Goal: Transaction & Acquisition: Purchase product/service

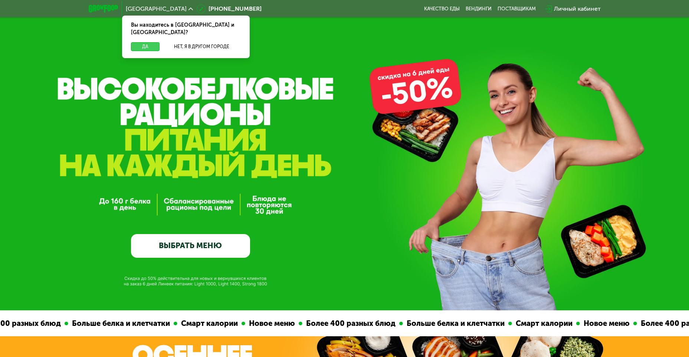
click at [145, 42] on button "Да" at bounding box center [145, 46] width 29 height 9
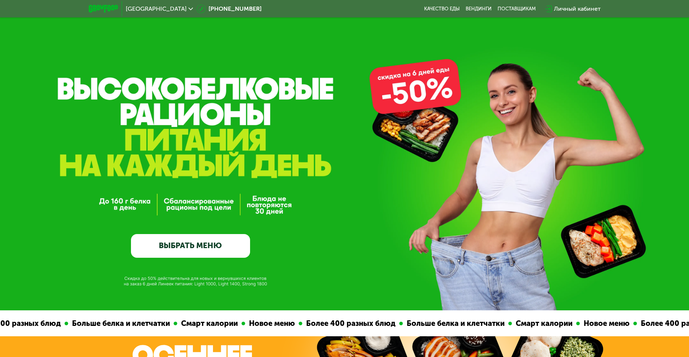
click at [152, 11] on span "Санкт-Петербург" at bounding box center [156, 9] width 61 height 6
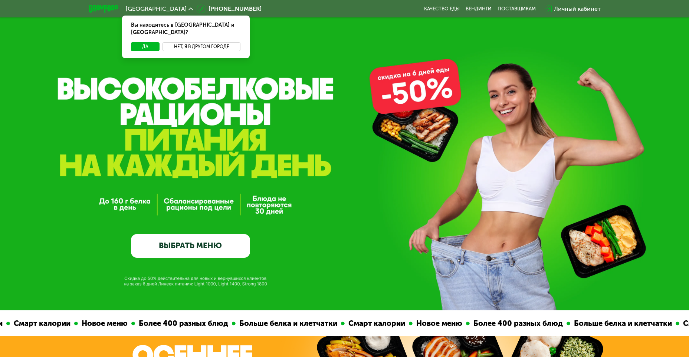
click at [198, 42] on button "Нет, я в другом городе" at bounding box center [201, 46] width 78 height 9
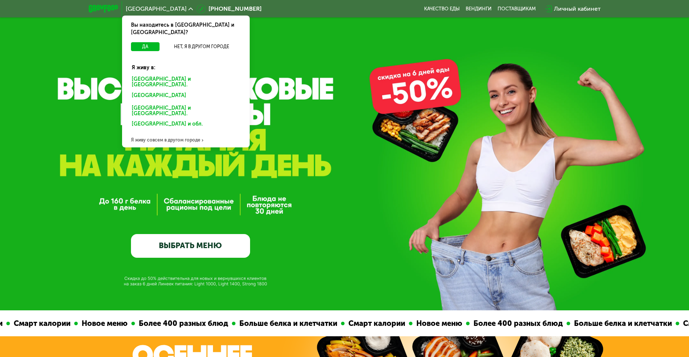
click at [142, 75] on div "Москве и обл." at bounding box center [185, 83] width 119 height 16
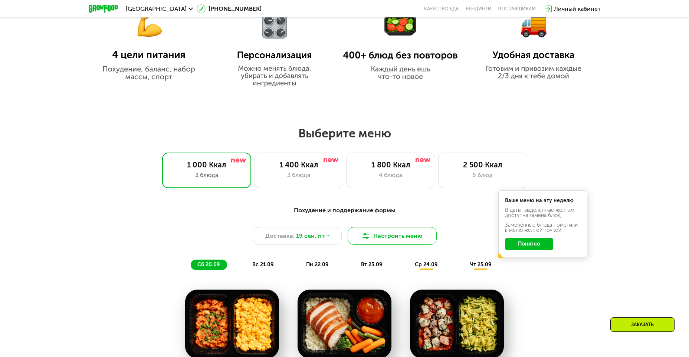
scroll to position [556, 0]
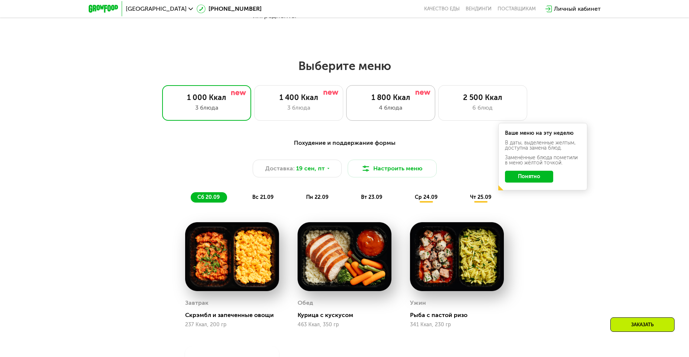
click at [372, 112] on div "4 блюда" at bounding box center [390, 107] width 73 height 9
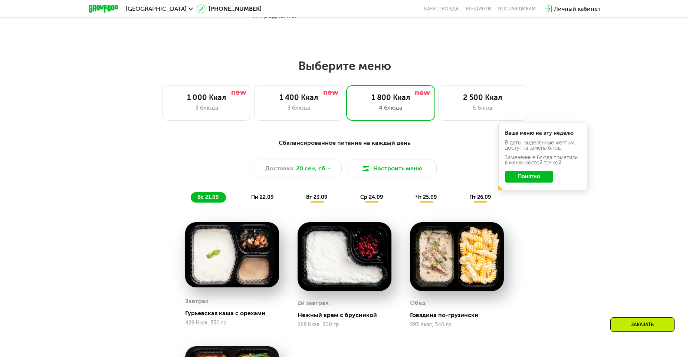
click at [520, 180] on button "Понятно" at bounding box center [529, 177] width 48 height 12
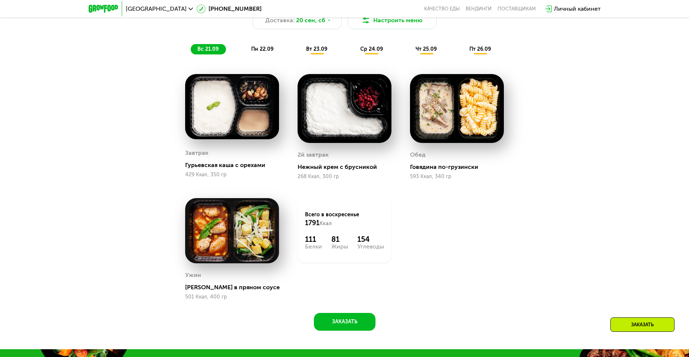
scroll to position [630, 0]
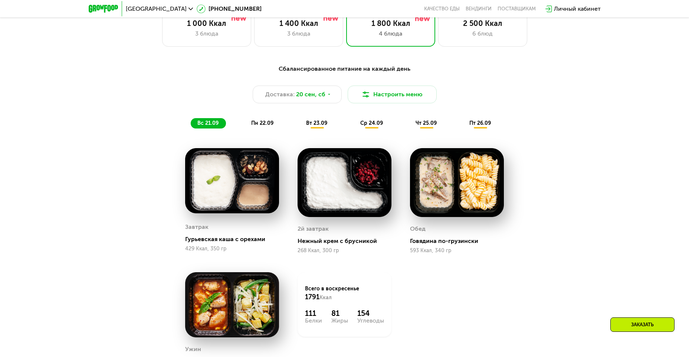
click at [259, 124] on span "пн 22.09" at bounding box center [262, 123] width 22 height 6
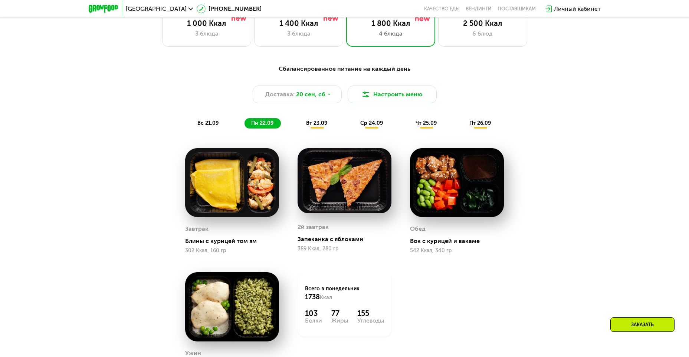
click at [315, 126] on span "вт 23.09" at bounding box center [316, 123] width 21 height 6
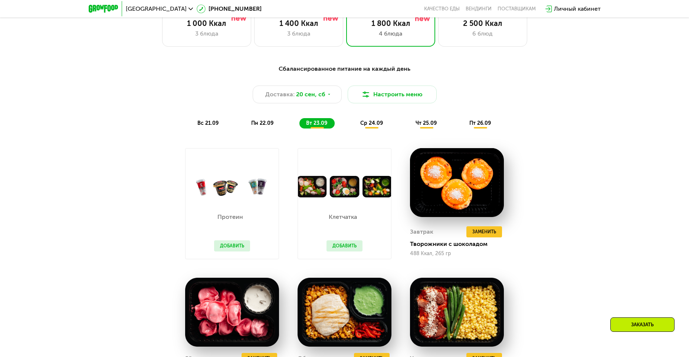
click at [397, 126] on div "вс 21.09 пн 22.09 вт 23.09 ср 24.09 чт 25.09 пт 26.09" at bounding box center [345, 123] width 308 height 10
click at [375, 126] on span "ср 24.09" at bounding box center [371, 123] width 23 height 6
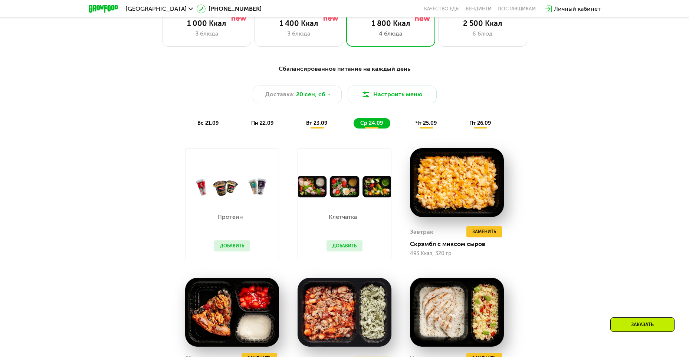
click at [417, 126] on span "чт 25.09" at bounding box center [425, 123] width 21 height 6
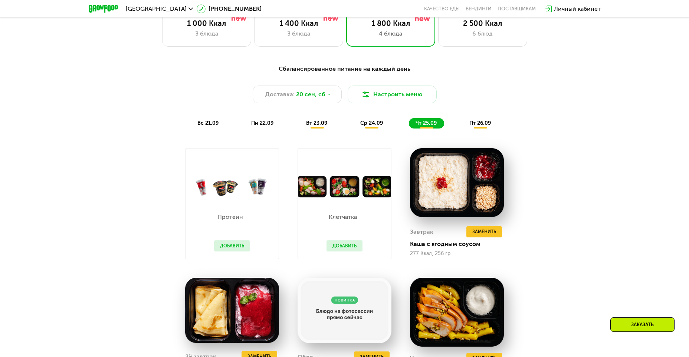
click at [369, 126] on span "ср 24.09" at bounding box center [371, 123] width 23 height 6
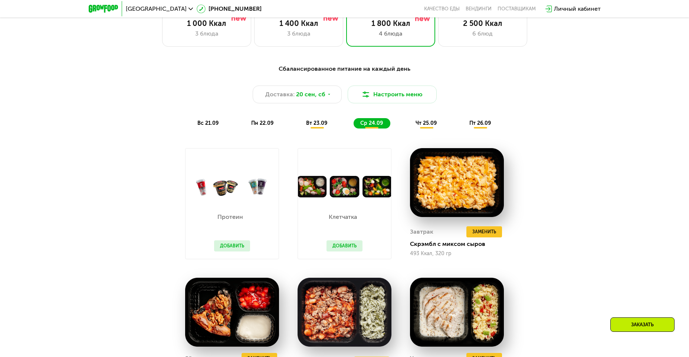
click at [322, 126] on span "вт 23.09" at bounding box center [316, 123] width 21 height 6
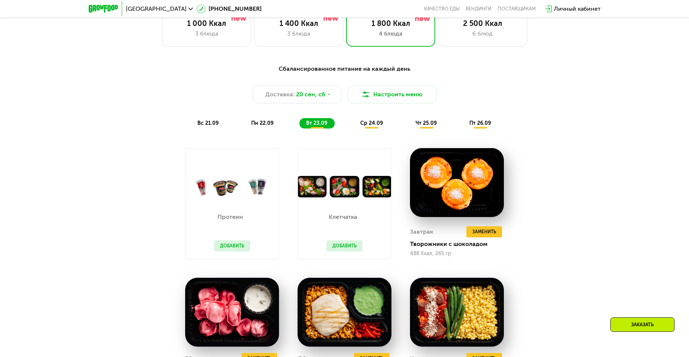
click at [230, 247] on button "Добавить" at bounding box center [232, 246] width 36 height 11
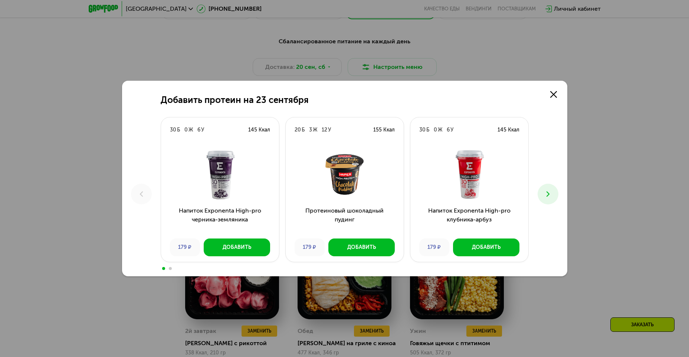
scroll to position [705, 0]
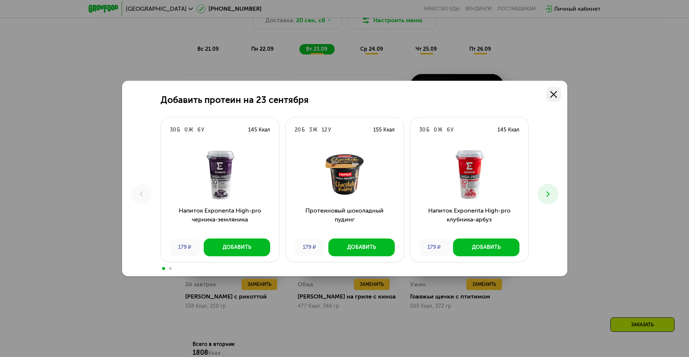
click at [554, 98] on icon at bounding box center [553, 94] width 7 height 7
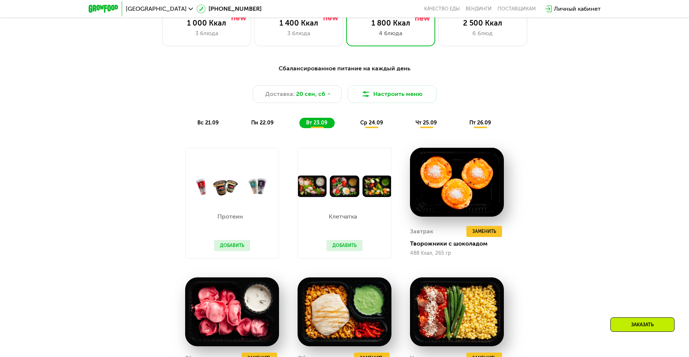
scroll to position [630, 0]
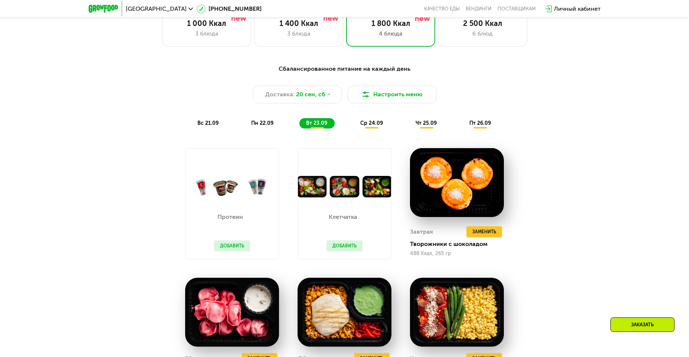
click at [264, 126] on span "пн 22.09" at bounding box center [262, 123] width 22 height 6
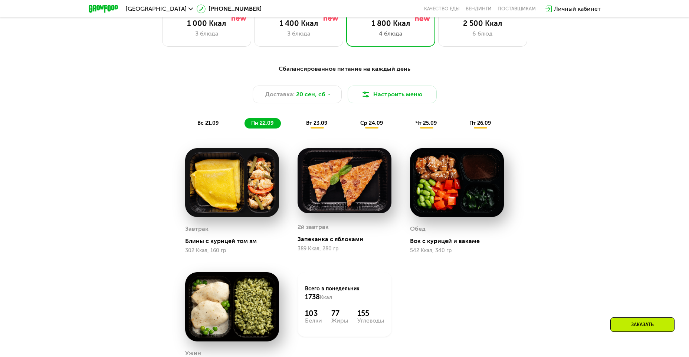
click at [315, 126] on span "вт 23.09" at bounding box center [316, 123] width 21 height 6
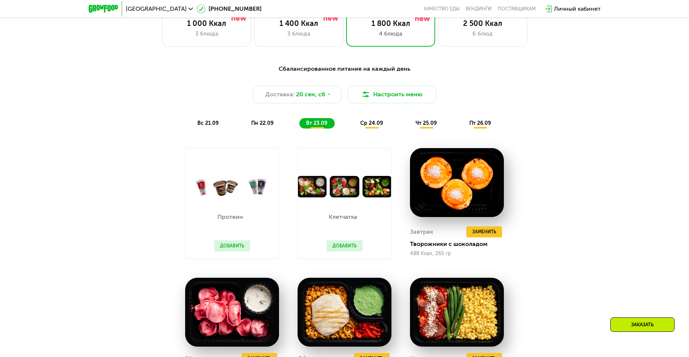
click at [231, 250] on button "Добавить" at bounding box center [232, 246] width 36 height 11
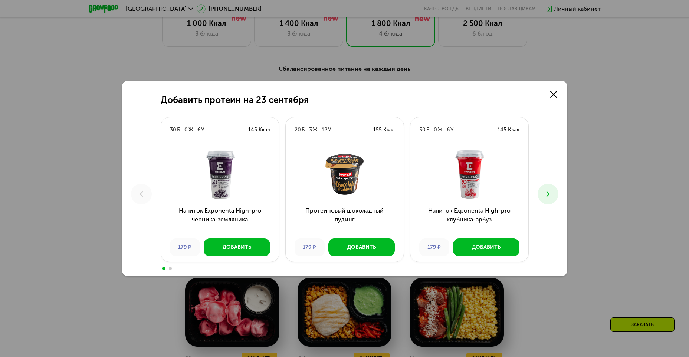
click at [547, 194] on icon at bounding box center [547, 194] width 9 height 9
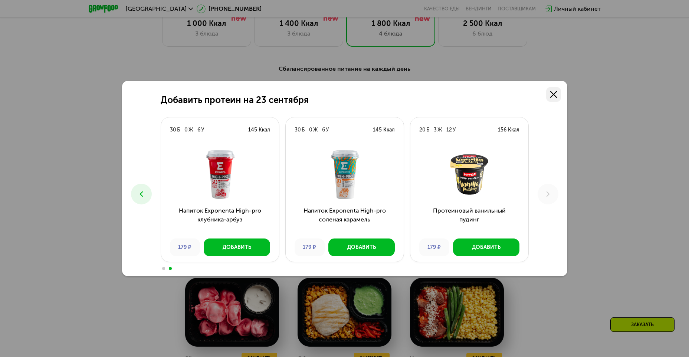
click at [555, 96] on use at bounding box center [553, 94] width 7 height 7
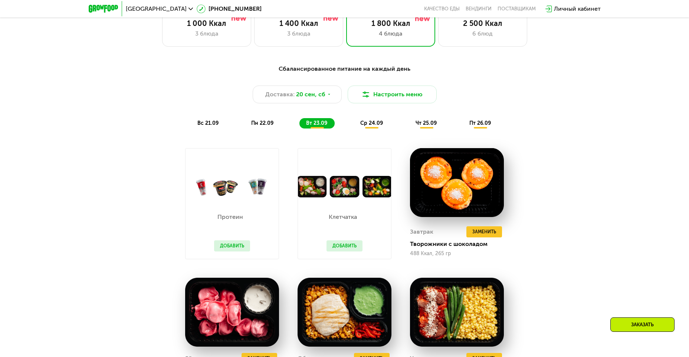
click at [350, 251] on button "Добавить" at bounding box center [344, 246] width 36 height 11
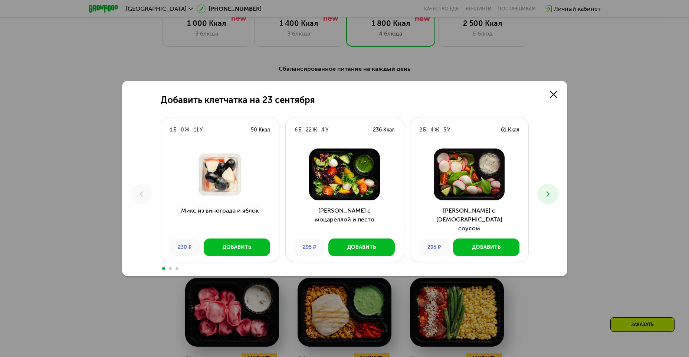
click at [546, 194] on icon at bounding box center [547, 194] width 9 height 9
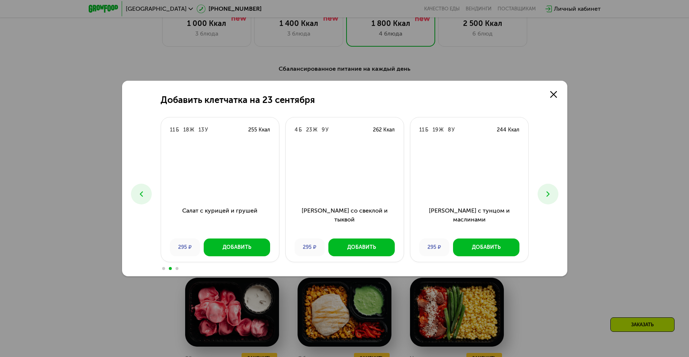
click at [546, 194] on icon at bounding box center [547, 194] width 9 height 9
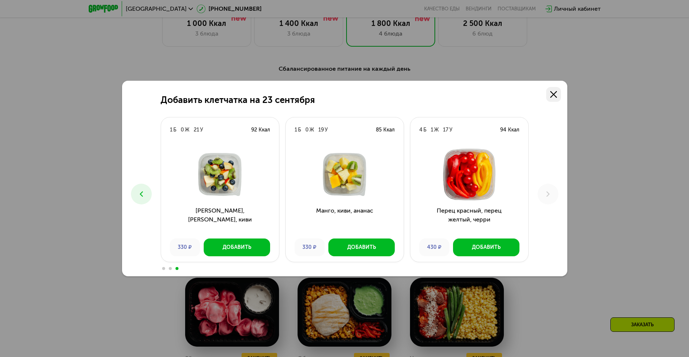
click at [553, 95] on use at bounding box center [553, 94] width 7 height 7
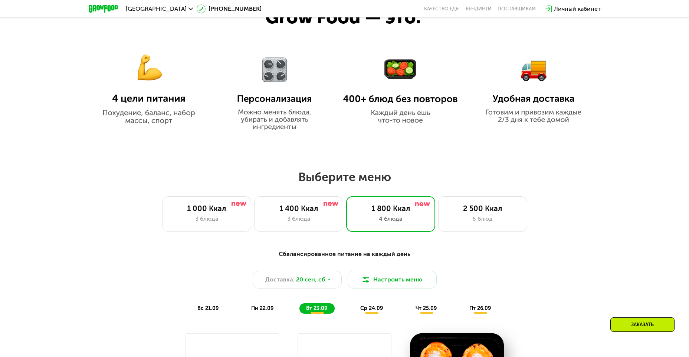
scroll to position [297, 0]
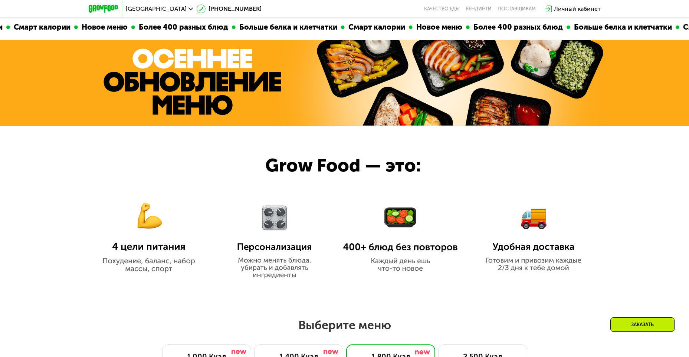
click at [569, 9] on div "Личный кабинет" at bounding box center [577, 8] width 47 height 9
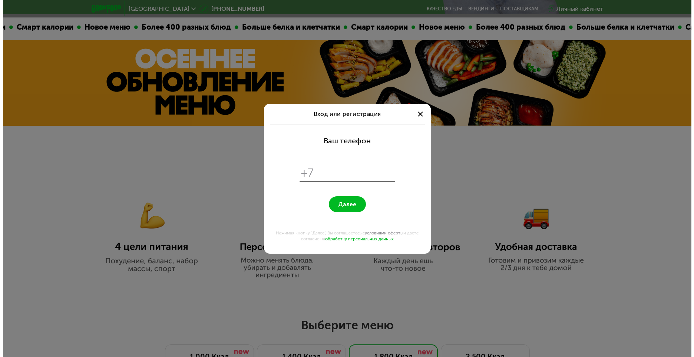
scroll to position [0, 0]
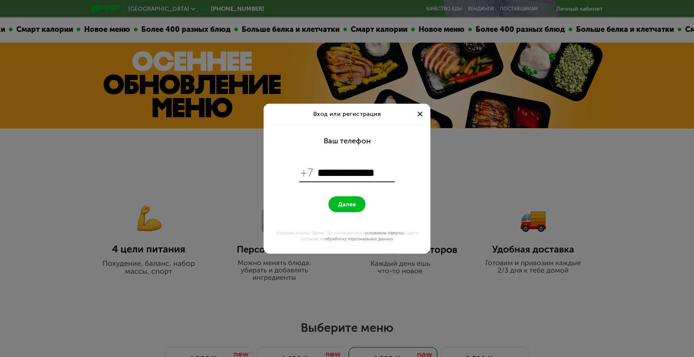
type input "**********"
click at [329, 197] on button "Далее" at bounding box center [347, 205] width 37 height 16
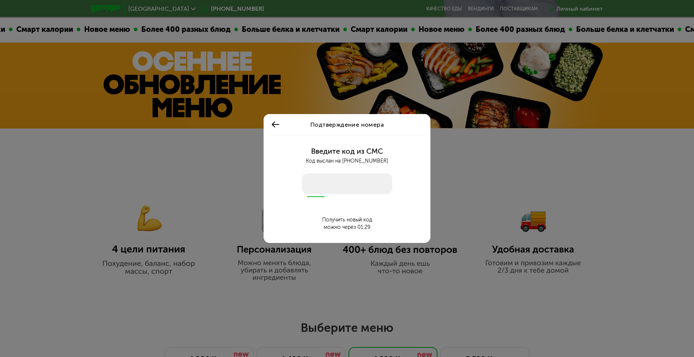
click at [324, 184] on input "number" at bounding box center [347, 184] width 90 height 21
type input "****"
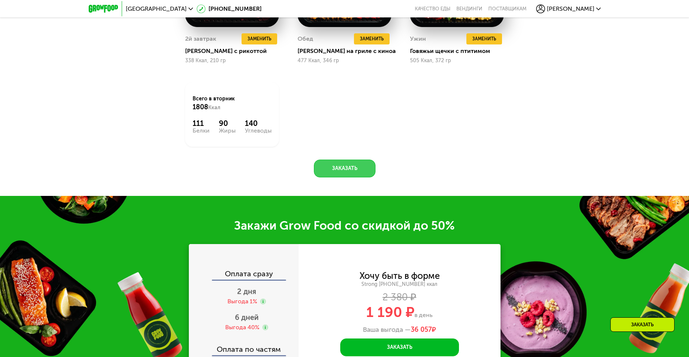
scroll to position [890, 0]
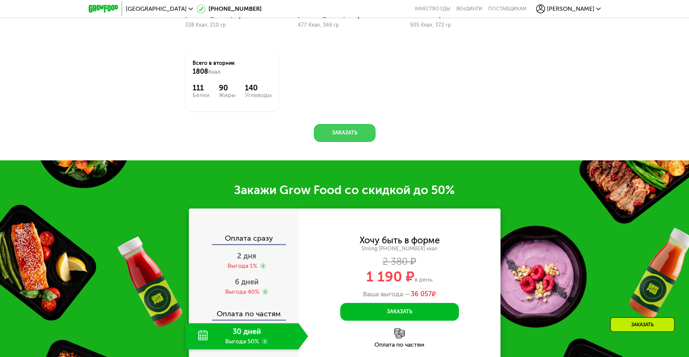
click at [353, 135] on button "Заказать" at bounding box center [345, 133] width 62 height 18
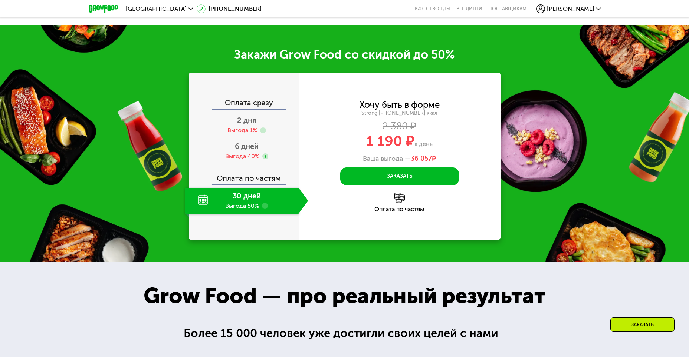
scroll to position [1053, 0]
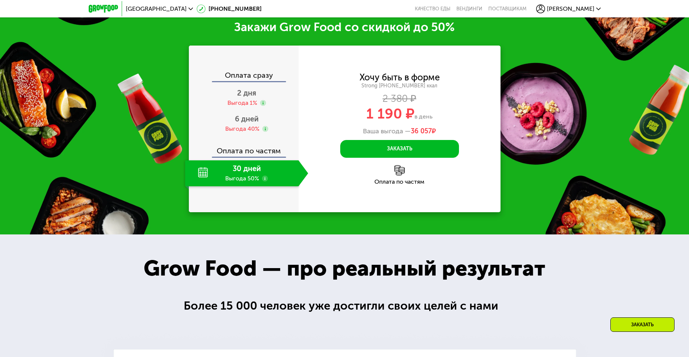
click at [264, 182] on use at bounding box center [265, 179] width 6 height 6
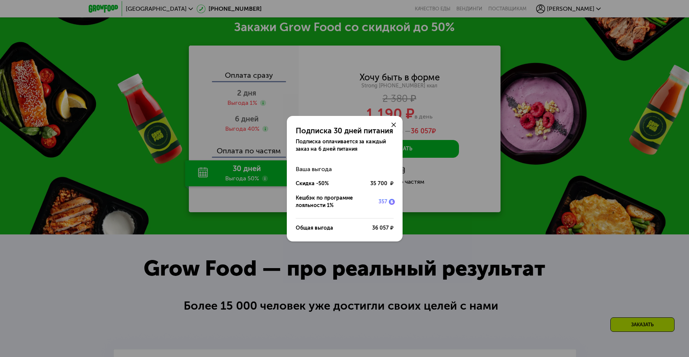
click at [391, 126] on icon at bounding box center [393, 125] width 4 height 4
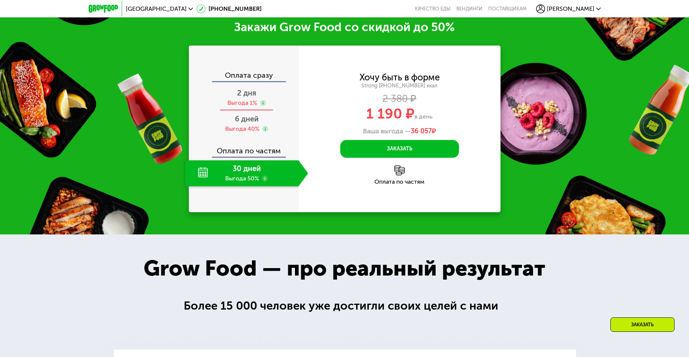
click at [250, 102] on div "Выгода 1%" at bounding box center [242, 103] width 30 height 8
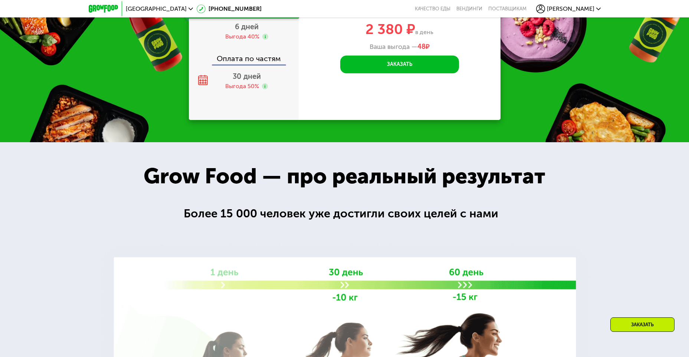
click at [256, 201] on div at bounding box center [344, 320] width 689 height 356
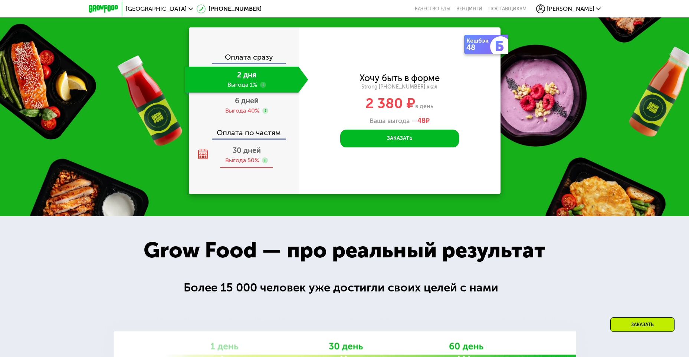
click at [256, 150] on span "30 дней" at bounding box center [247, 150] width 28 height 9
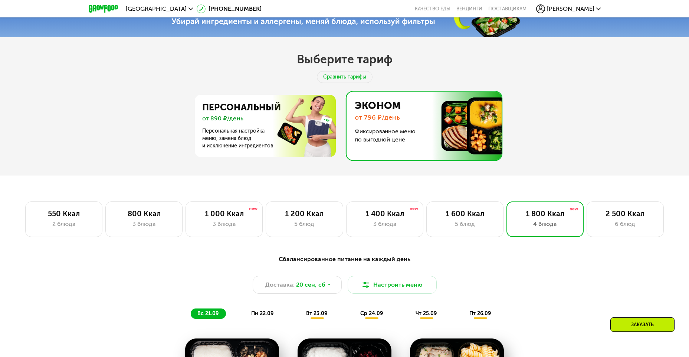
scroll to position [237, 0]
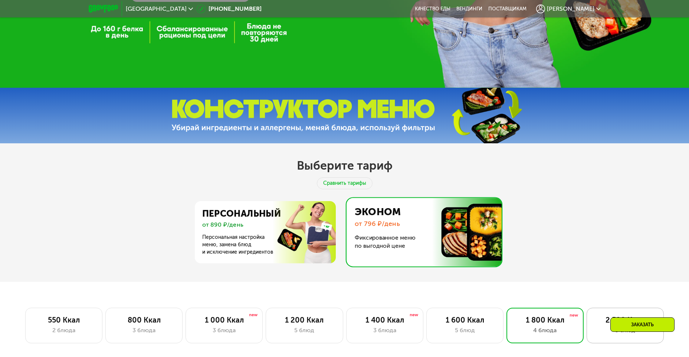
click at [599, 325] on div "2 500 Ккал" at bounding box center [625, 320] width 62 height 9
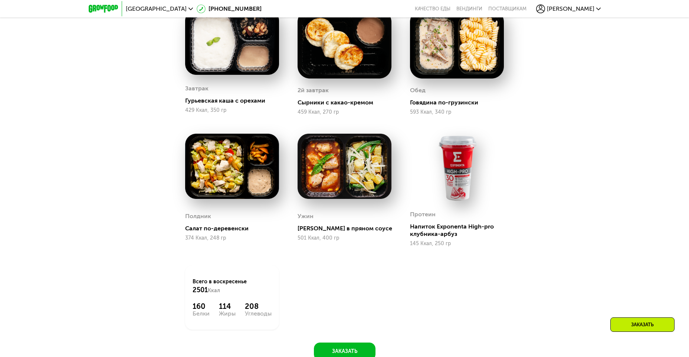
scroll to position [608, 0]
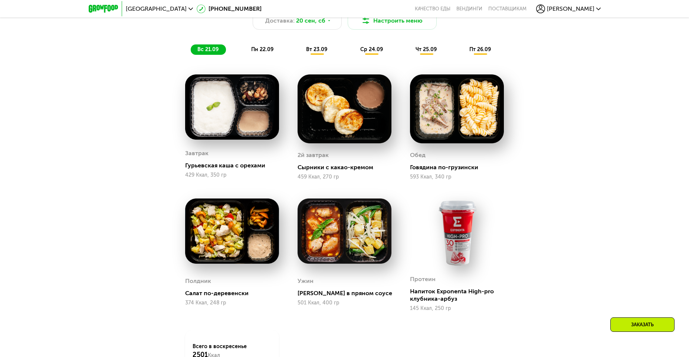
click at [264, 51] on span "пн 22.09" at bounding box center [262, 49] width 22 height 6
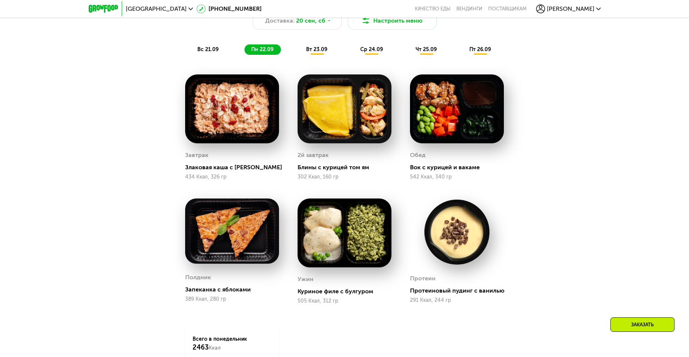
click at [319, 50] on span "вт 23.09" at bounding box center [316, 49] width 21 height 6
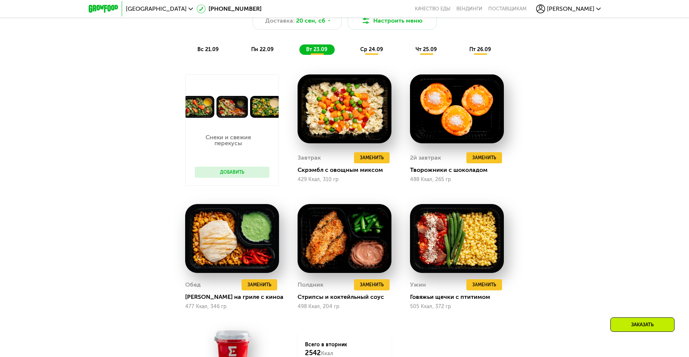
click at [367, 53] on span "ср 24.09" at bounding box center [371, 49] width 23 height 6
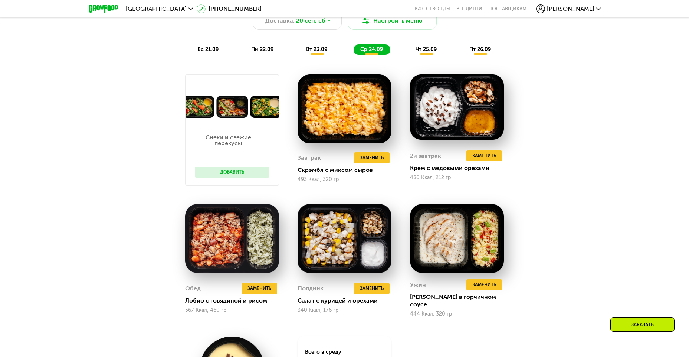
click at [416, 53] on span "чт 25.09" at bounding box center [425, 49] width 21 height 6
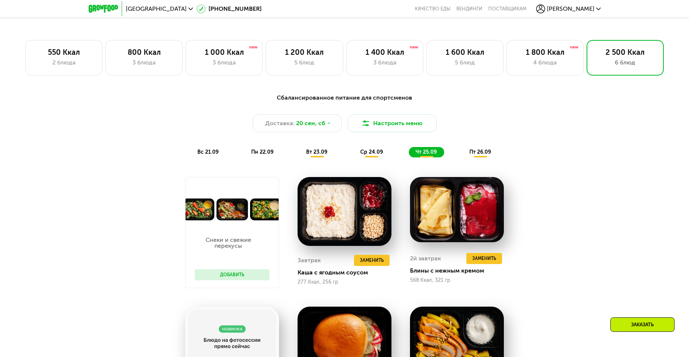
scroll to position [460, 0]
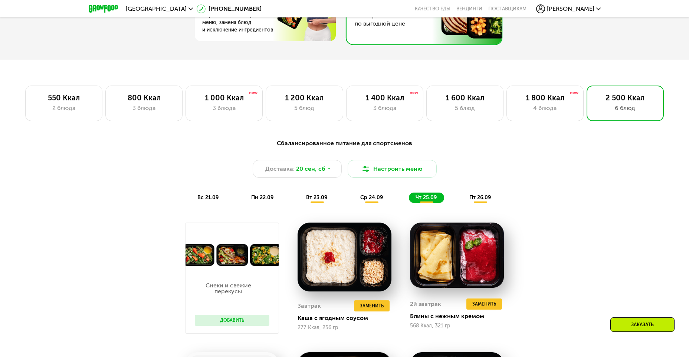
click at [478, 199] on span "пт 26.09" at bounding box center [480, 198] width 22 height 6
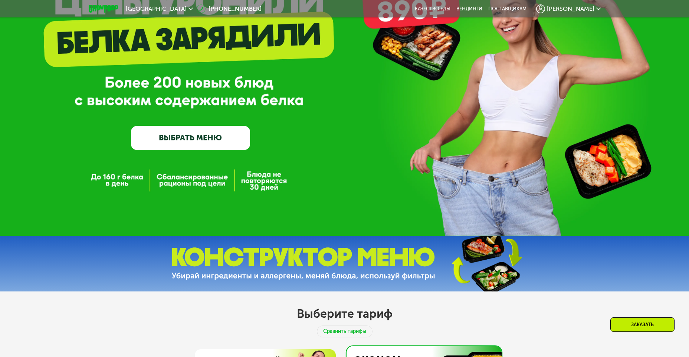
scroll to position [0, 0]
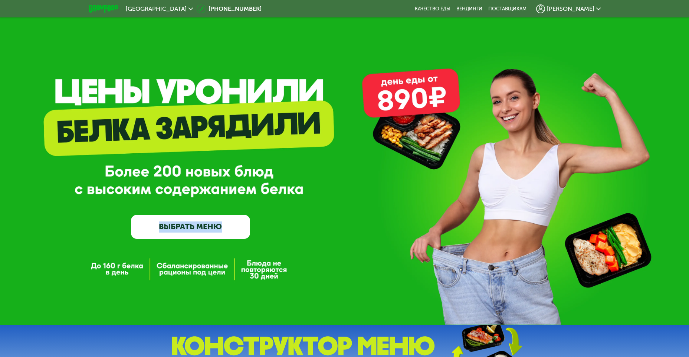
drag, startPoint x: 97, startPoint y: 172, endPoint x: 338, endPoint y: 199, distance: 242.5
click at [338, 199] on div "GrowFood — доставка правильного питания ВЫБРАТЬ МЕНЮ" at bounding box center [344, 174] width 689 height 129
click at [330, 192] on div "GrowFood — доставка правильного питания ВЫБРАТЬ МЕНЮ" at bounding box center [344, 174] width 689 height 129
click at [225, 184] on div "GrowFood — доставка правильного питания ВЫБРАТЬ МЕНЮ" at bounding box center [190, 174] width 119 height 129
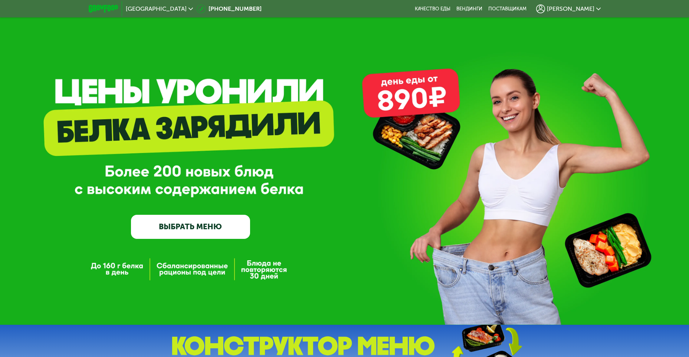
click at [225, 184] on div "GrowFood — доставка правильного питания ВЫБРАТЬ МЕНЮ" at bounding box center [190, 174] width 119 height 129
click at [590, 9] on span "[PERSON_NAME]" at bounding box center [570, 9] width 47 height 6
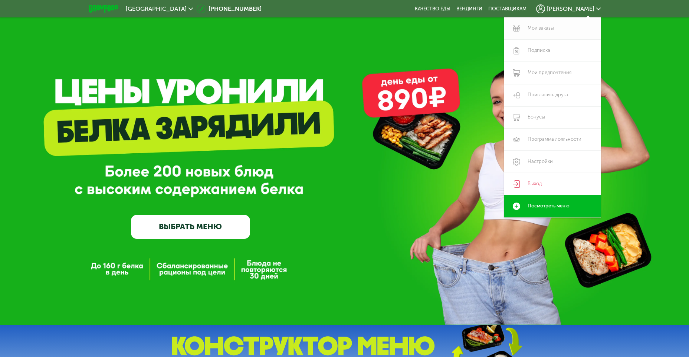
click at [545, 27] on link "Мои заказы" at bounding box center [552, 28] width 96 height 22
